Goal: Task Accomplishment & Management: Use online tool/utility

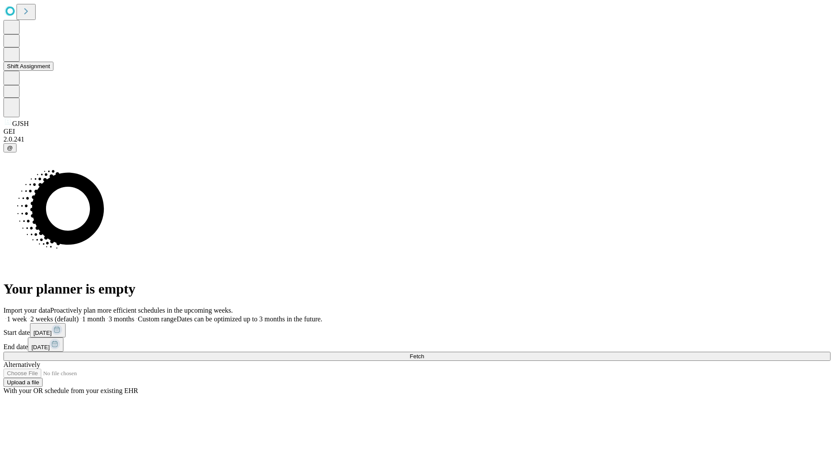
click at [53, 71] on button "Shift Assignment" at bounding box center [28, 66] width 50 height 9
